Goal: Information Seeking & Learning: Learn about a topic

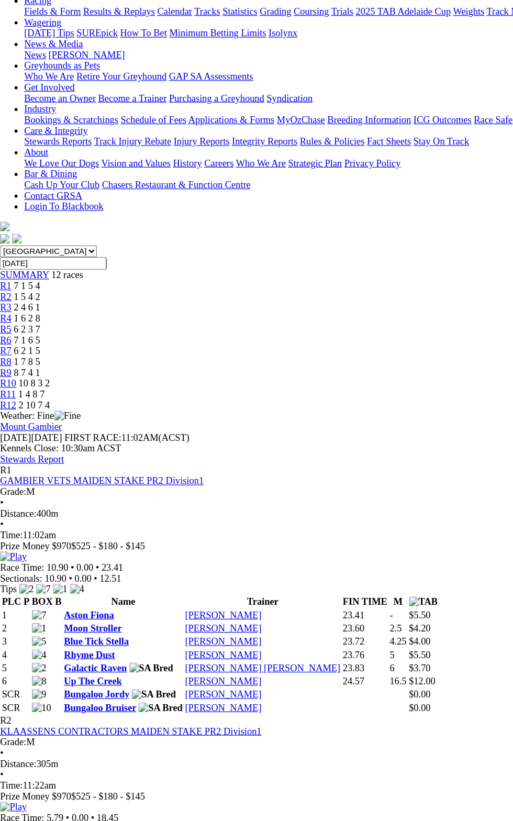
scroll to position [29, 0]
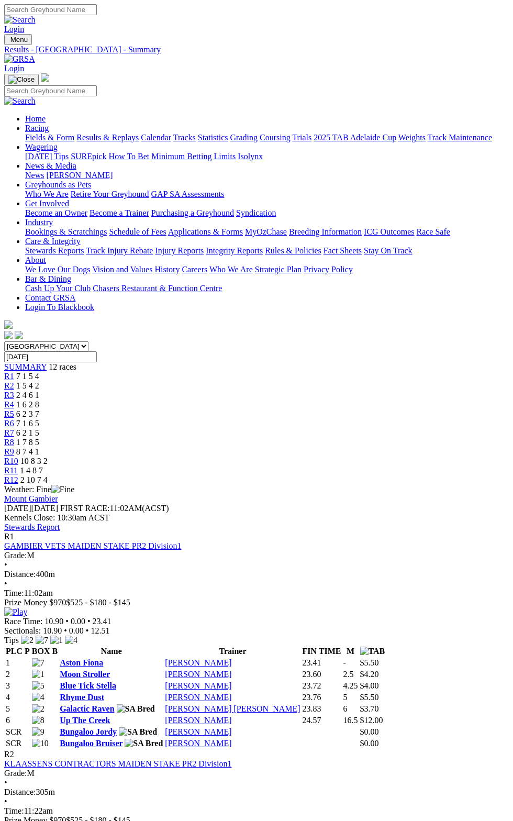
scroll to position [29, 0]
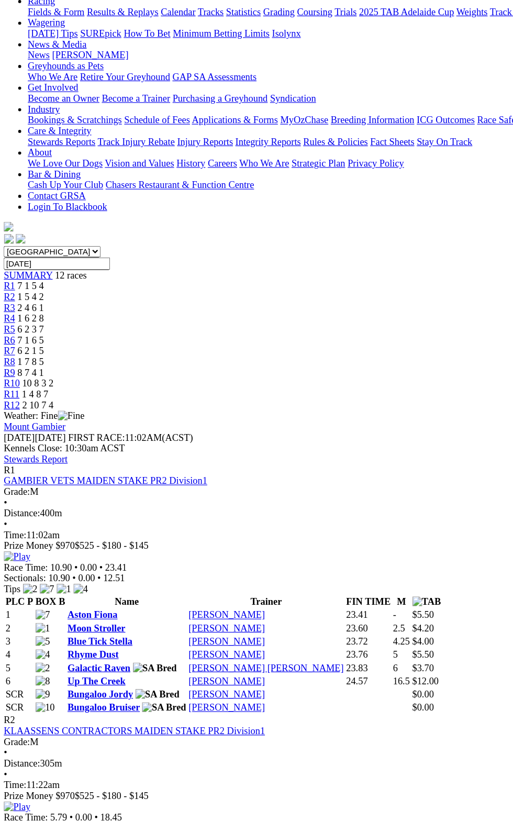
click at [342, 616] on th "FIN TIME" at bounding box center [322, 621] width 40 height 10
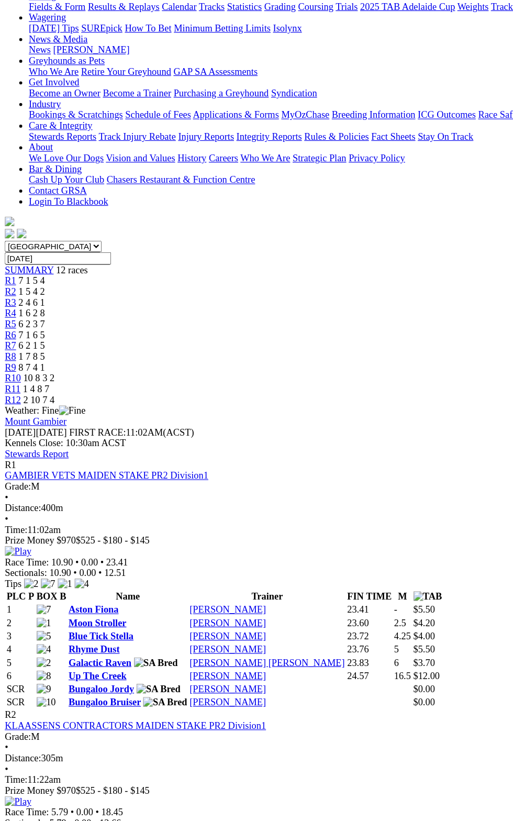
scroll to position [0, 0]
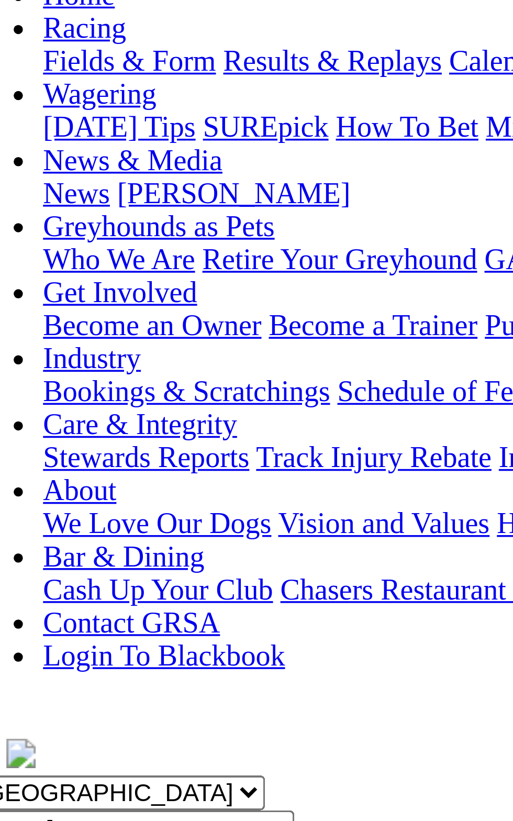
click at [114, 704] on link "Galactic Raven" at bounding box center [87, 708] width 54 height 9
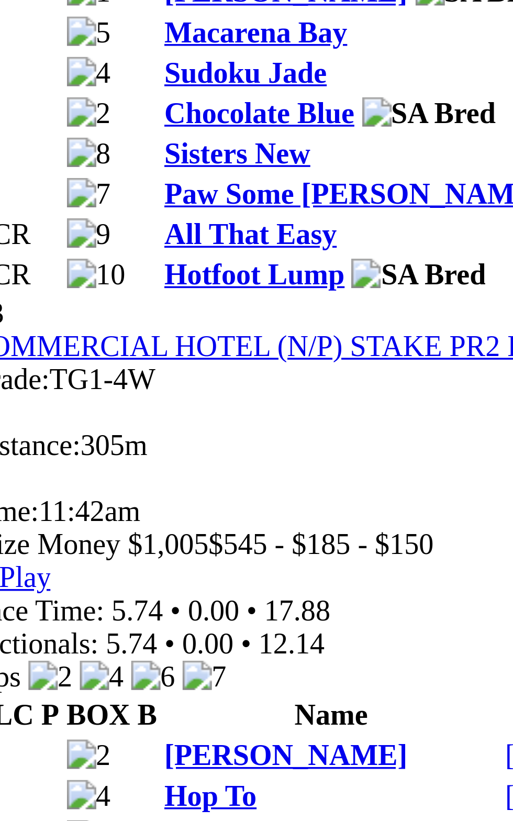
scroll to position [710, 0]
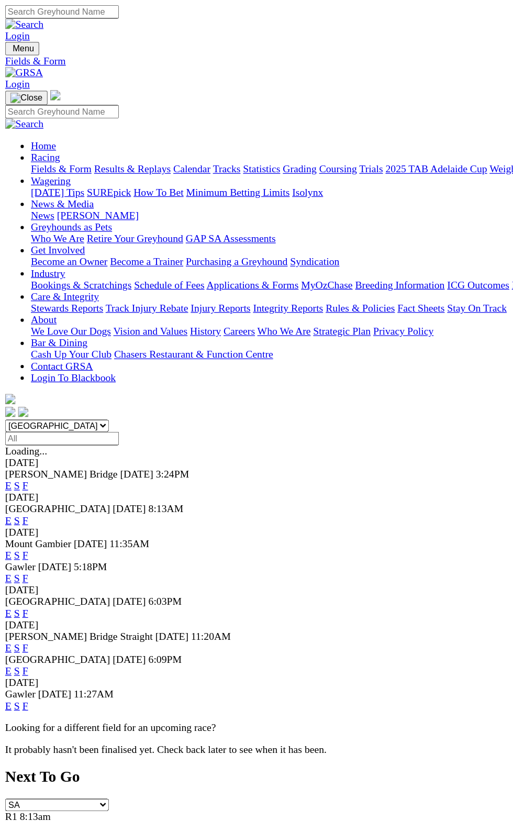
click at [9, 419] on link "E" at bounding box center [6, 423] width 5 height 9
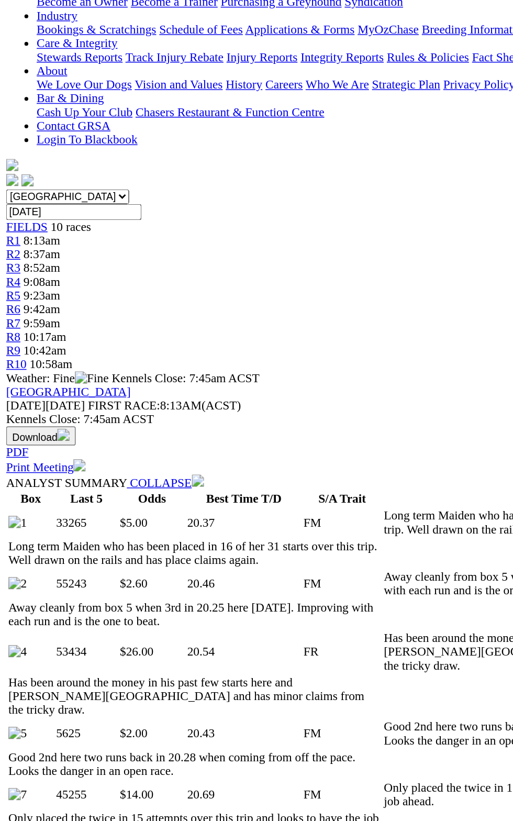
scroll to position [9, 0]
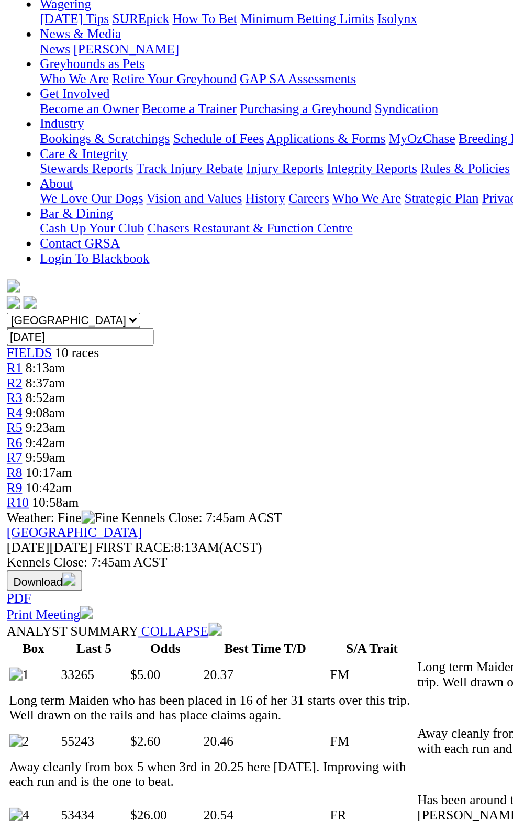
scroll to position [144, 0]
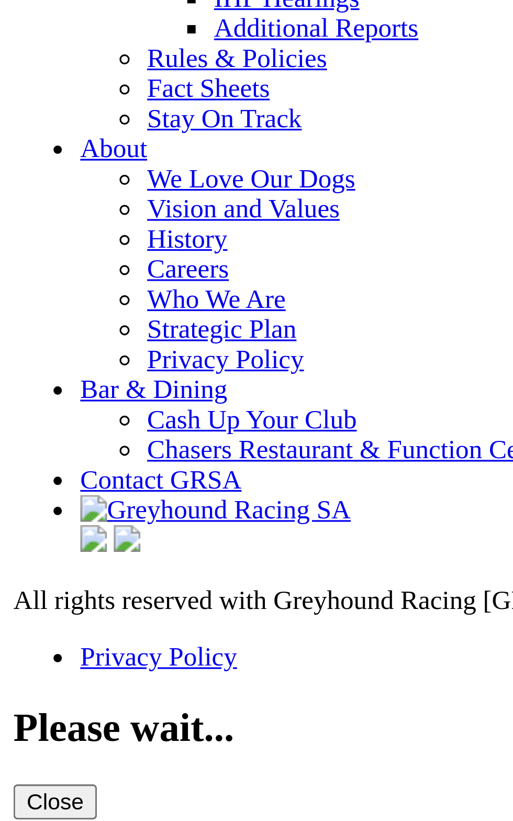
scroll to position [3635, 0]
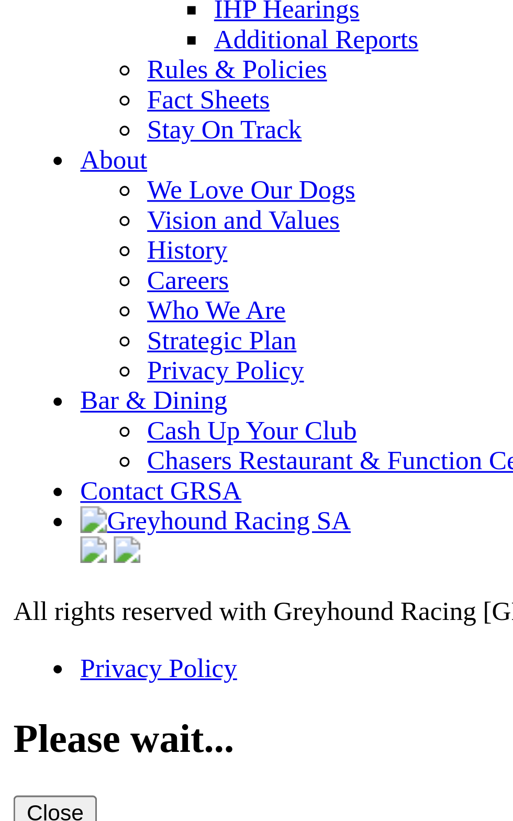
click at [46, 6] on link "Results & Replays" at bounding box center [77, 1] width 62 height 9
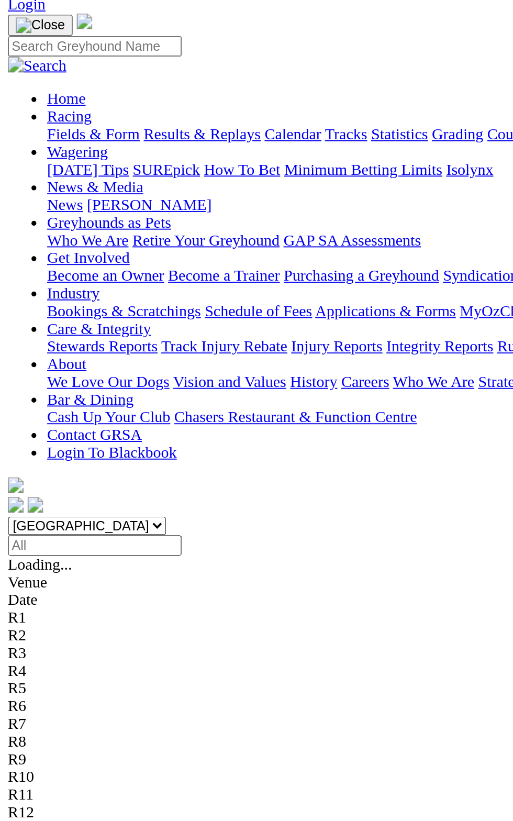
scroll to position [8, 0]
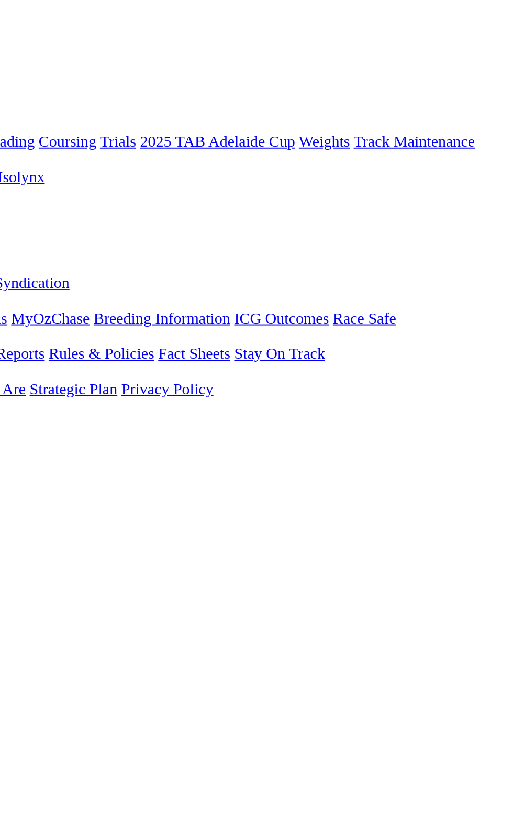
click at [27, 552] on link "6 2 4 1" at bounding box center [15, 556] width 23 height 9
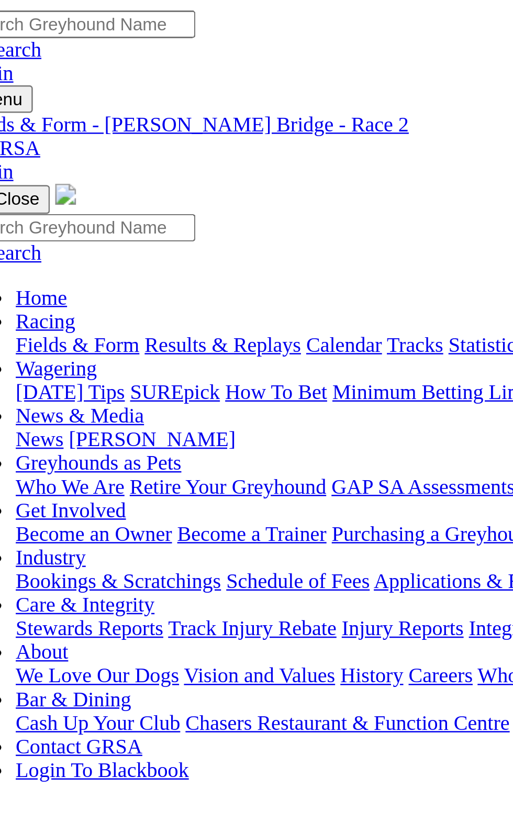
click at [14, 372] on link "R1" at bounding box center [9, 376] width 10 height 9
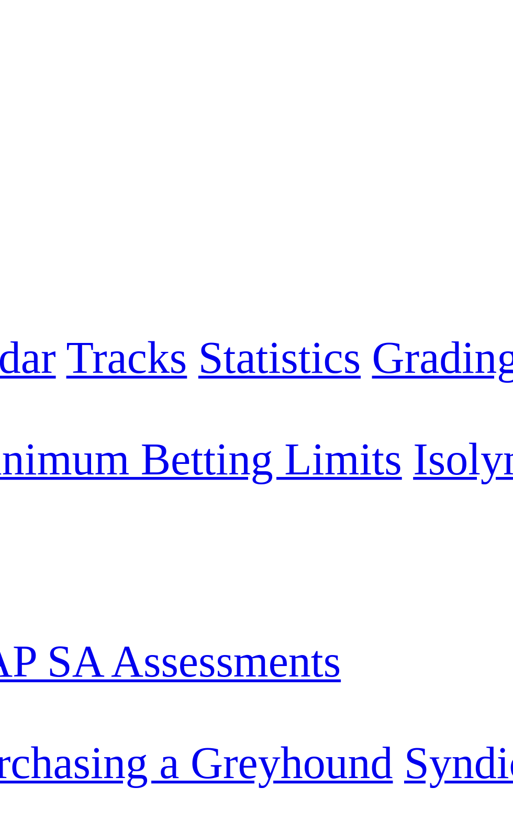
click at [14, 400] on span "R4" at bounding box center [9, 404] width 10 height 9
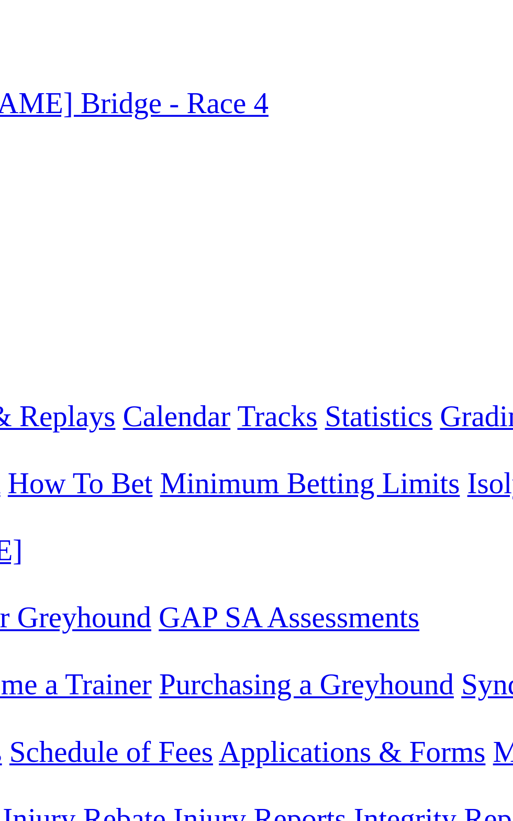
click at [39, 409] on span "7 2 8 1" at bounding box center [27, 413] width 23 height 9
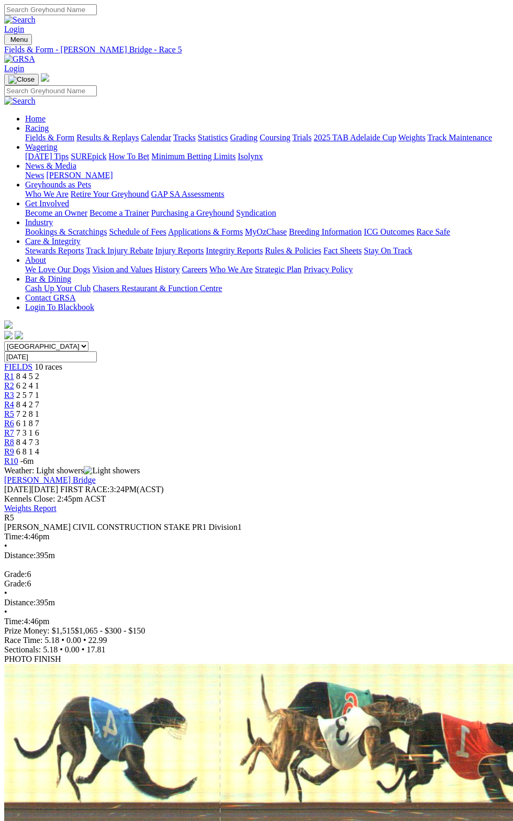
scroll to position [9, 0]
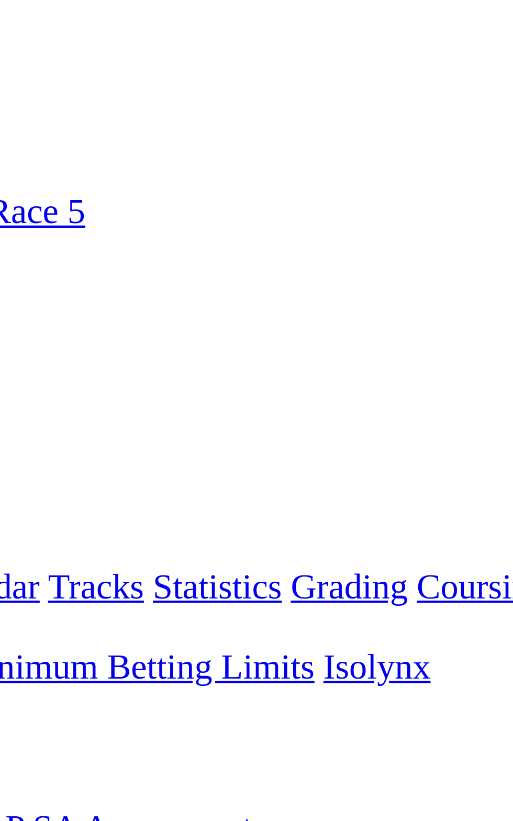
click at [248, 419] on div "R6 6 1 8 7" at bounding box center [256, 423] width 504 height 9
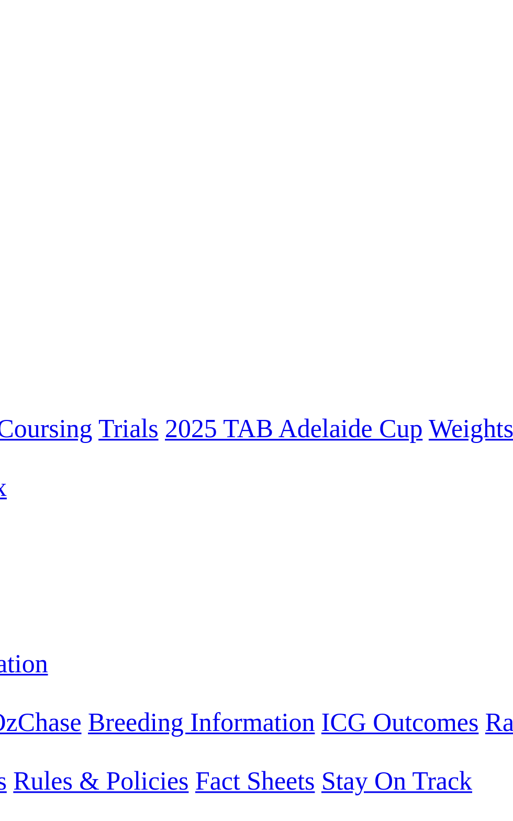
click at [39, 447] on span "6 8 1 4" at bounding box center [27, 451] width 23 height 9
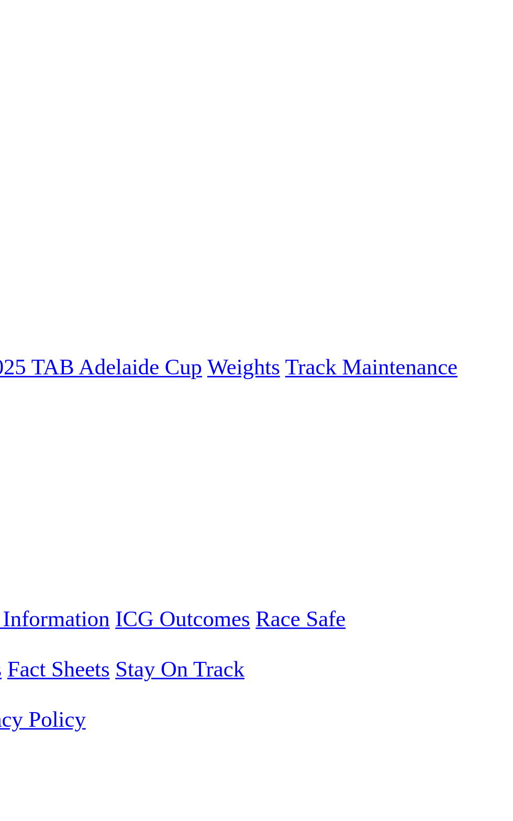
click at [43, 456] on span "6 1 8 4" at bounding box center [31, 460] width 23 height 9
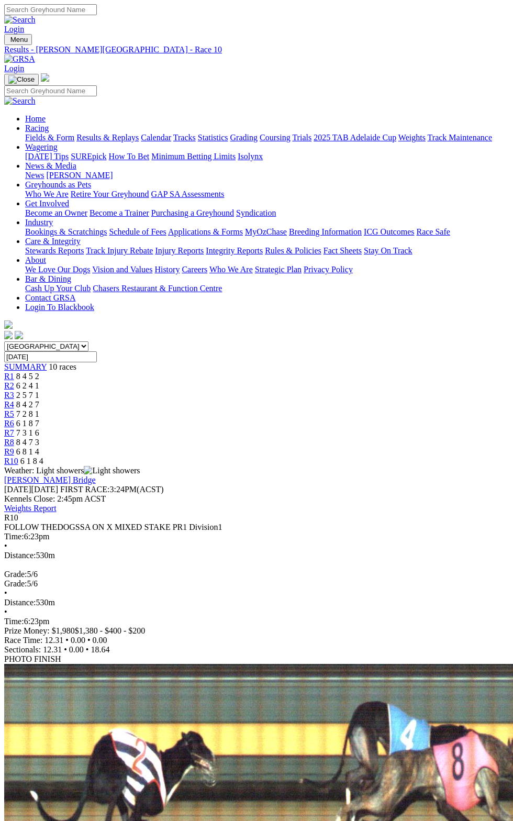
scroll to position [1, 0]
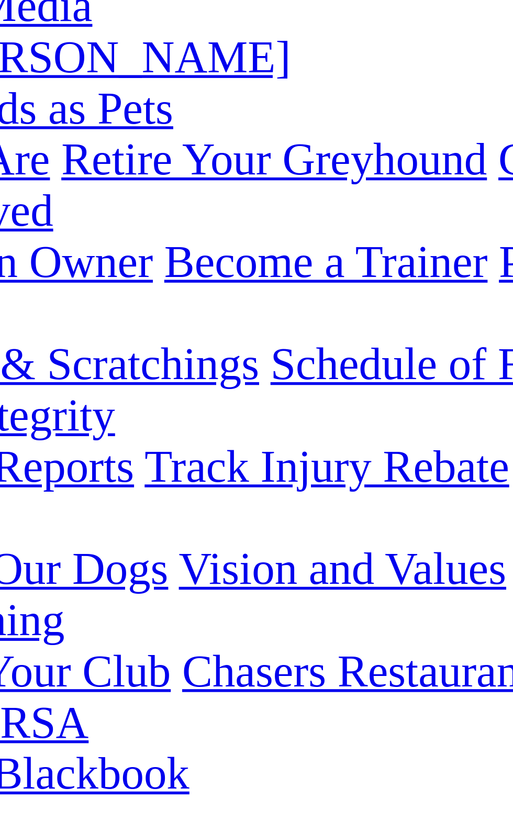
click at [124, 512] on div "R10 FOLLOW THEDOGSSA ON X MIXED STAKE PR1 Division1 Time: 6:23pm • Distance: 53…" at bounding box center [256, 573] width 504 height 122
